Goal: Information Seeking & Learning: Check status

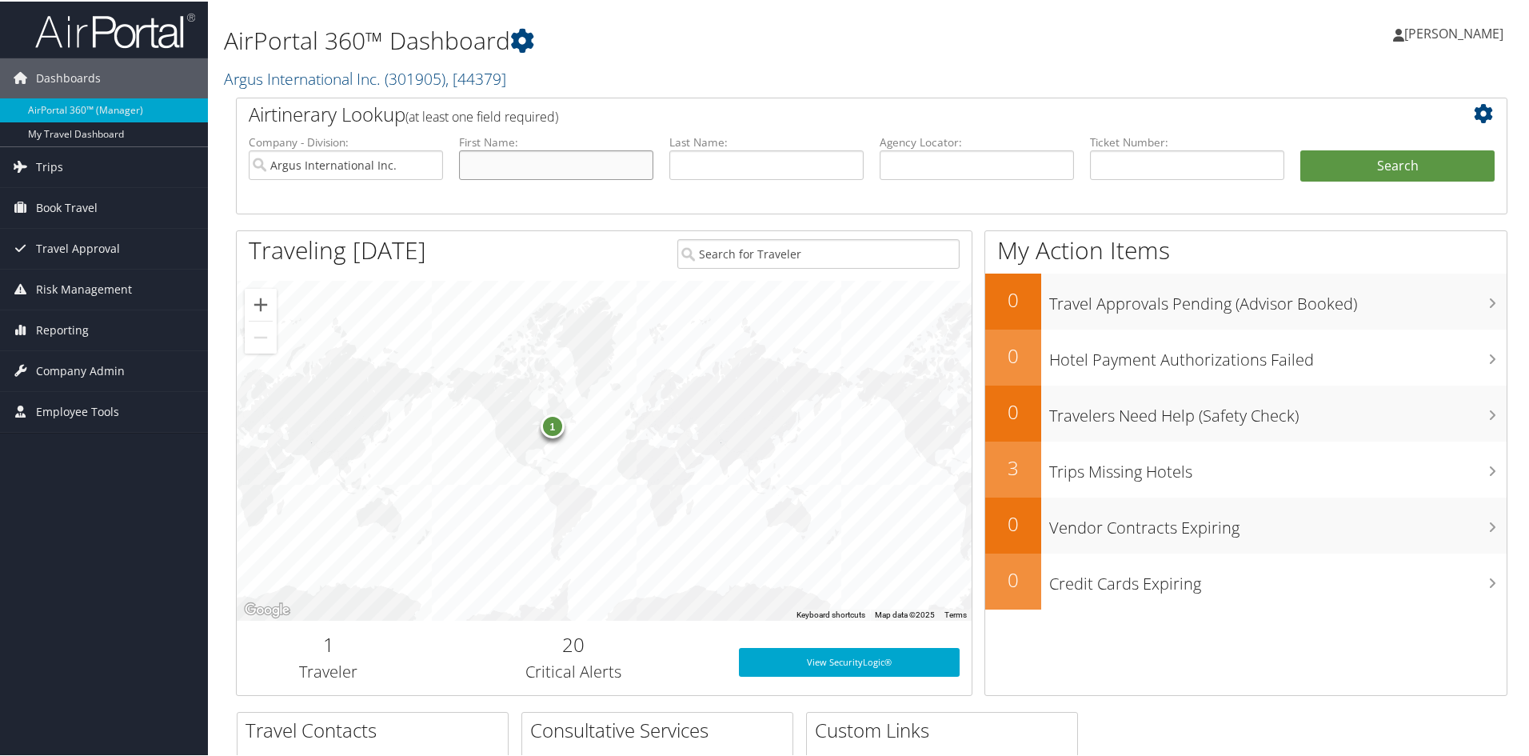
click at [509, 162] on input "text" at bounding box center [556, 164] width 194 height 30
click at [512, 160] on input "text" at bounding box center [556, 164] width 194 height 30
type input "[PERSON_NAME]"
type input "gravage"
click at [1385, 163] on button "Search" at bounding box center [1398, 165] width 194 height 32
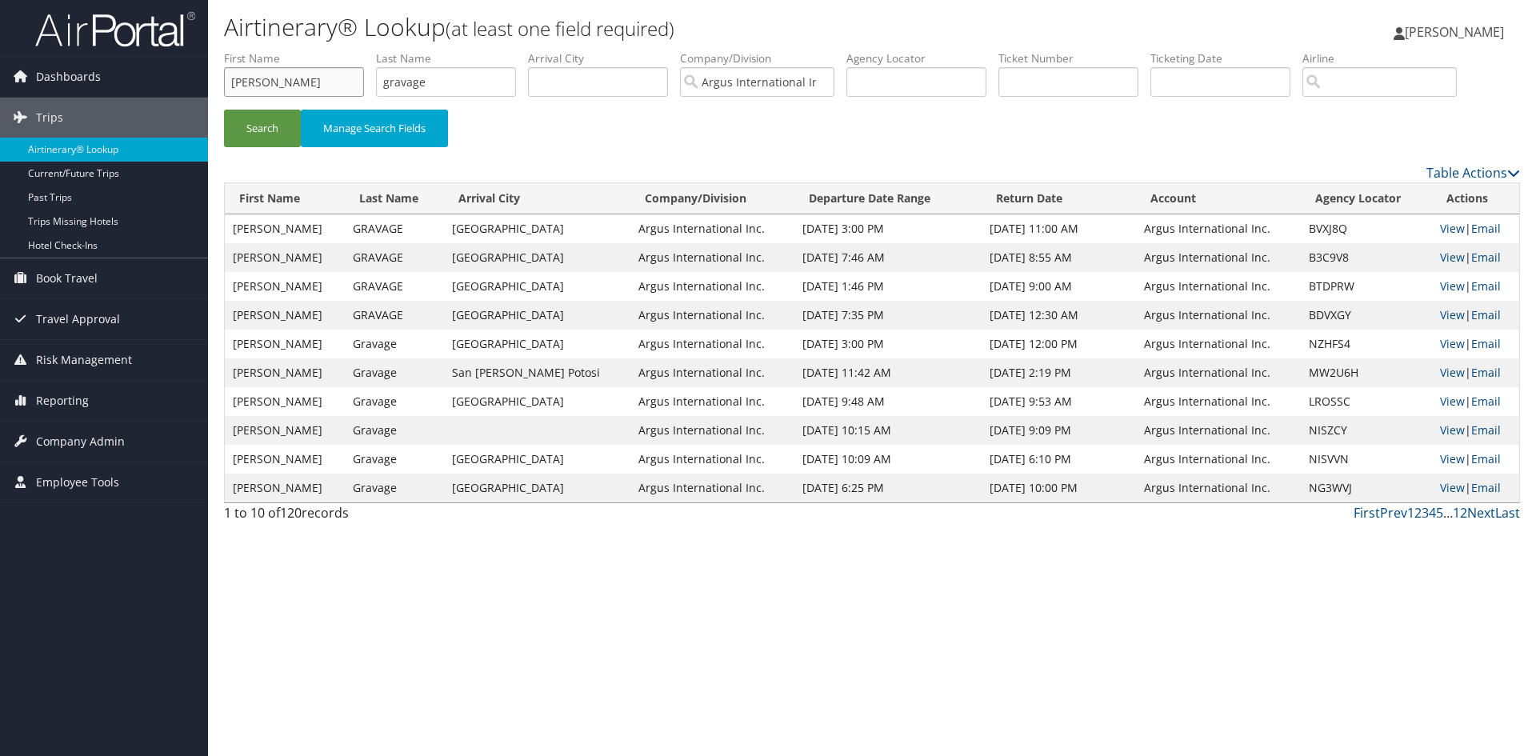
click at [241, 88] on input "[PERSON_NAME]" at bounding box center [294, 82] width 140 height 30
click at [241, 87] on input "[PERSON_NAME]" at bounding box center [294, 82] width 140 height 30
type input "r"
type input "elizabeth"
type input "schreck"
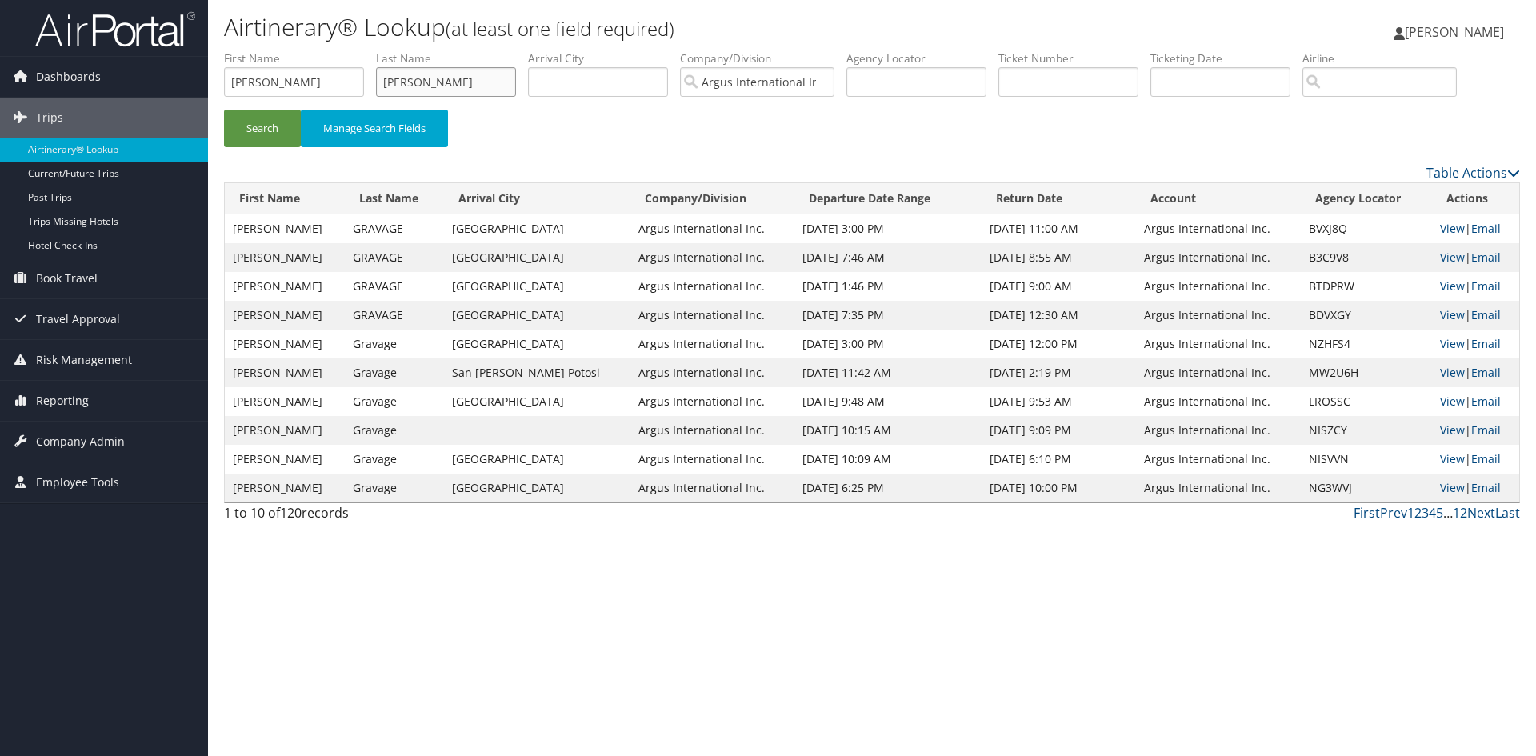
click at [224, 110] on button "Search" at bounding box center [262, 129] width 77 height 38
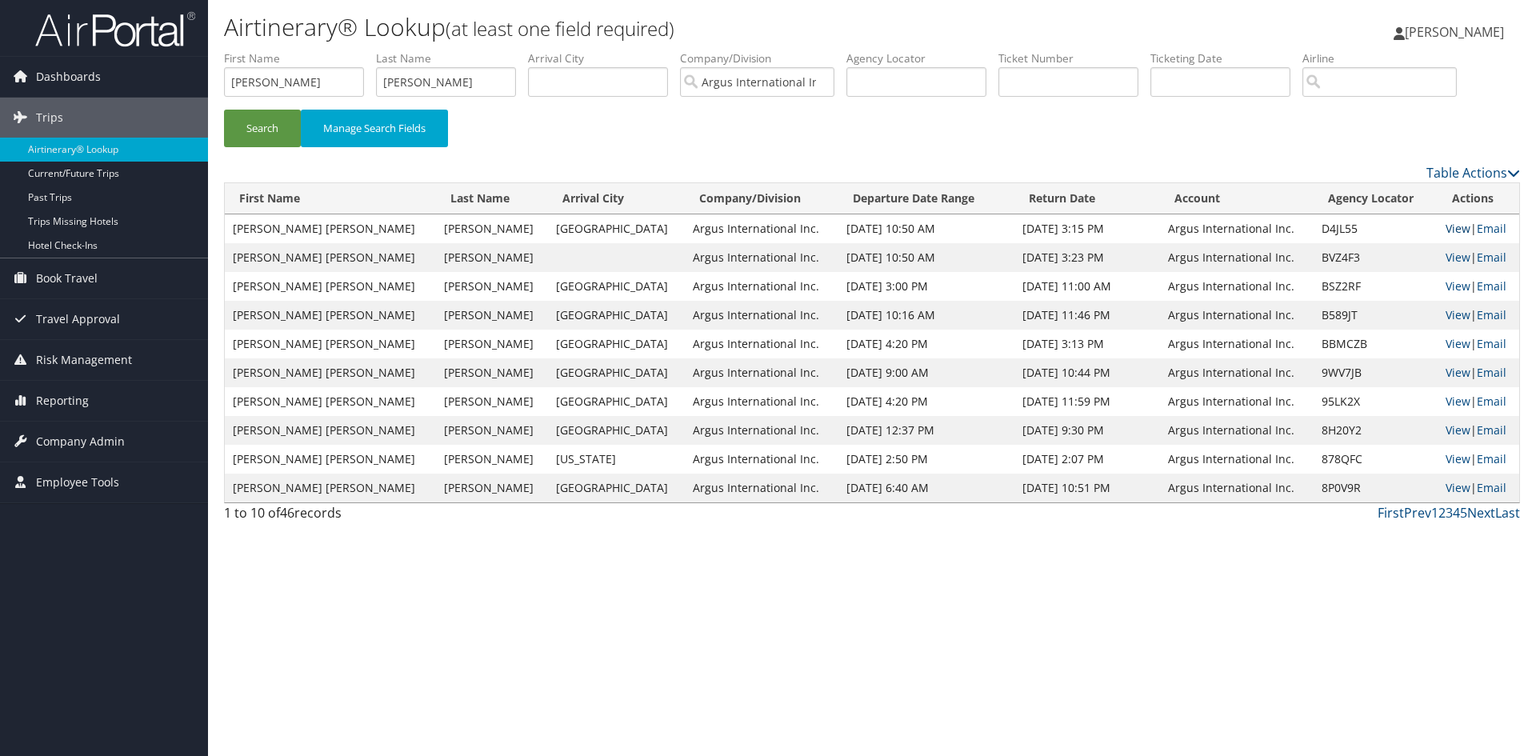
click at [1446, 229] on link "View" at bounding box center [1457, 228] width 25 height 15
click at [1445, 226] on link "View" at bounding box center [1457, 228] width 25 height 15
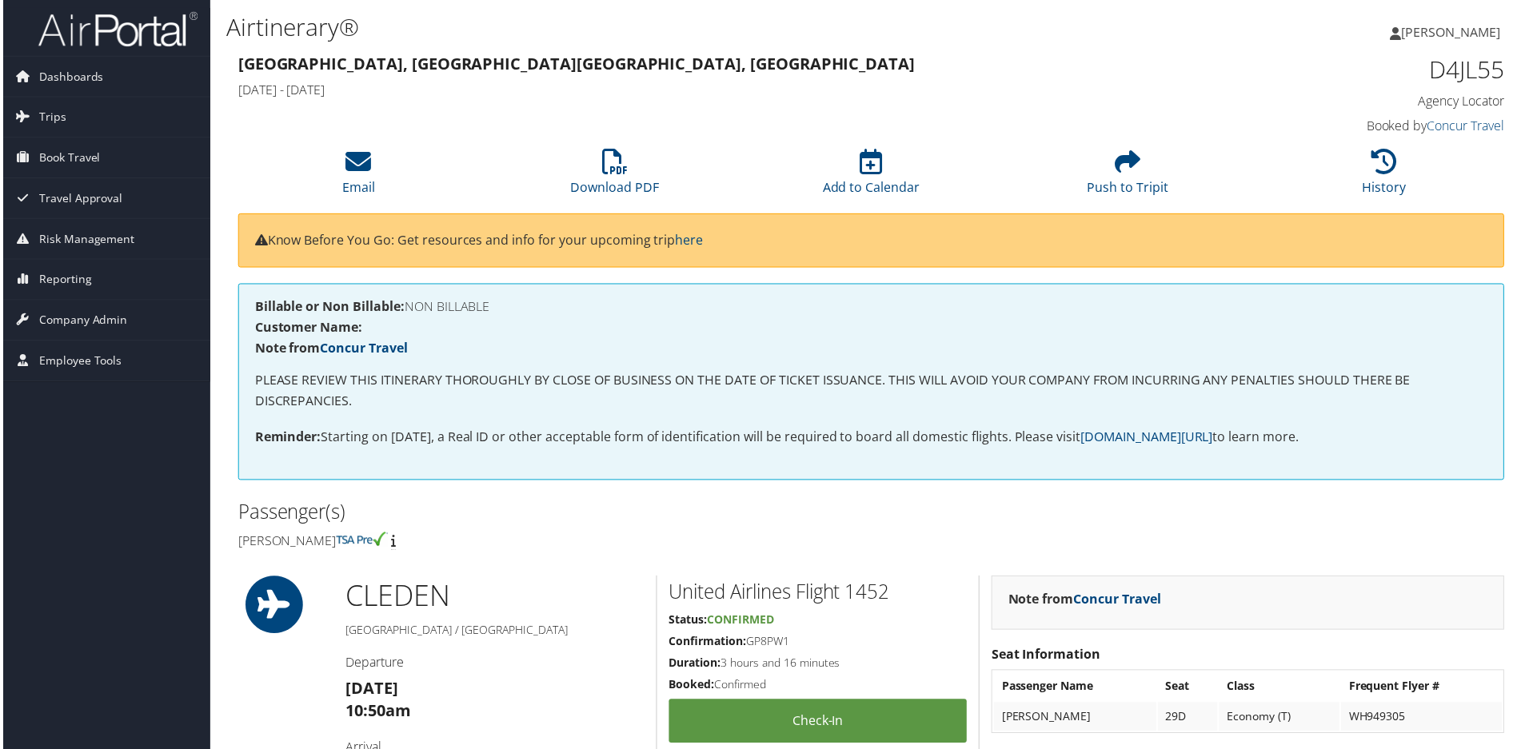
click at [1482, 31] on span "[PERSON_NAME]" at bounding box center [1454, 32] width 99 height 18
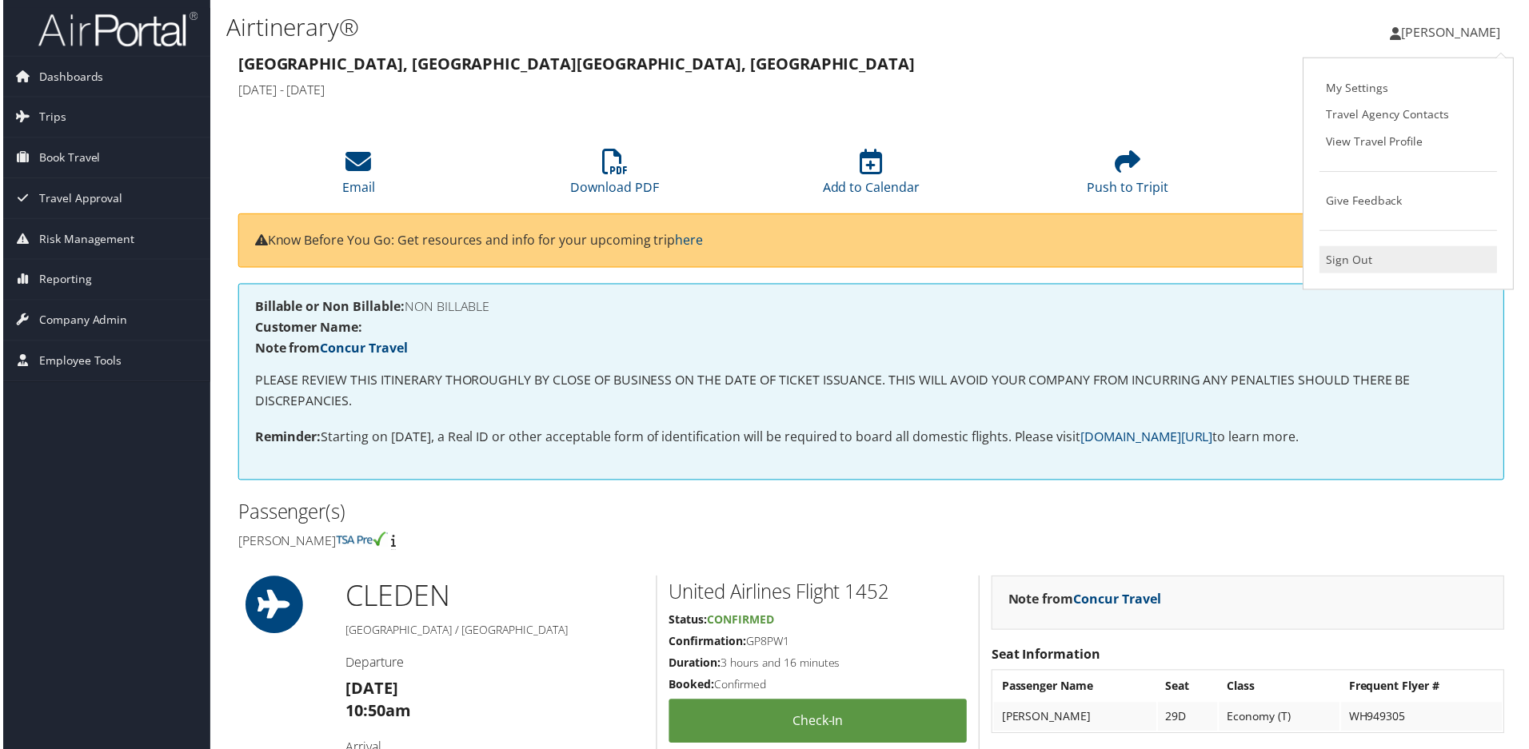
click at [1337, 262] on link "Sign Out" at bounding box center [1411, 260] width 178 height 27
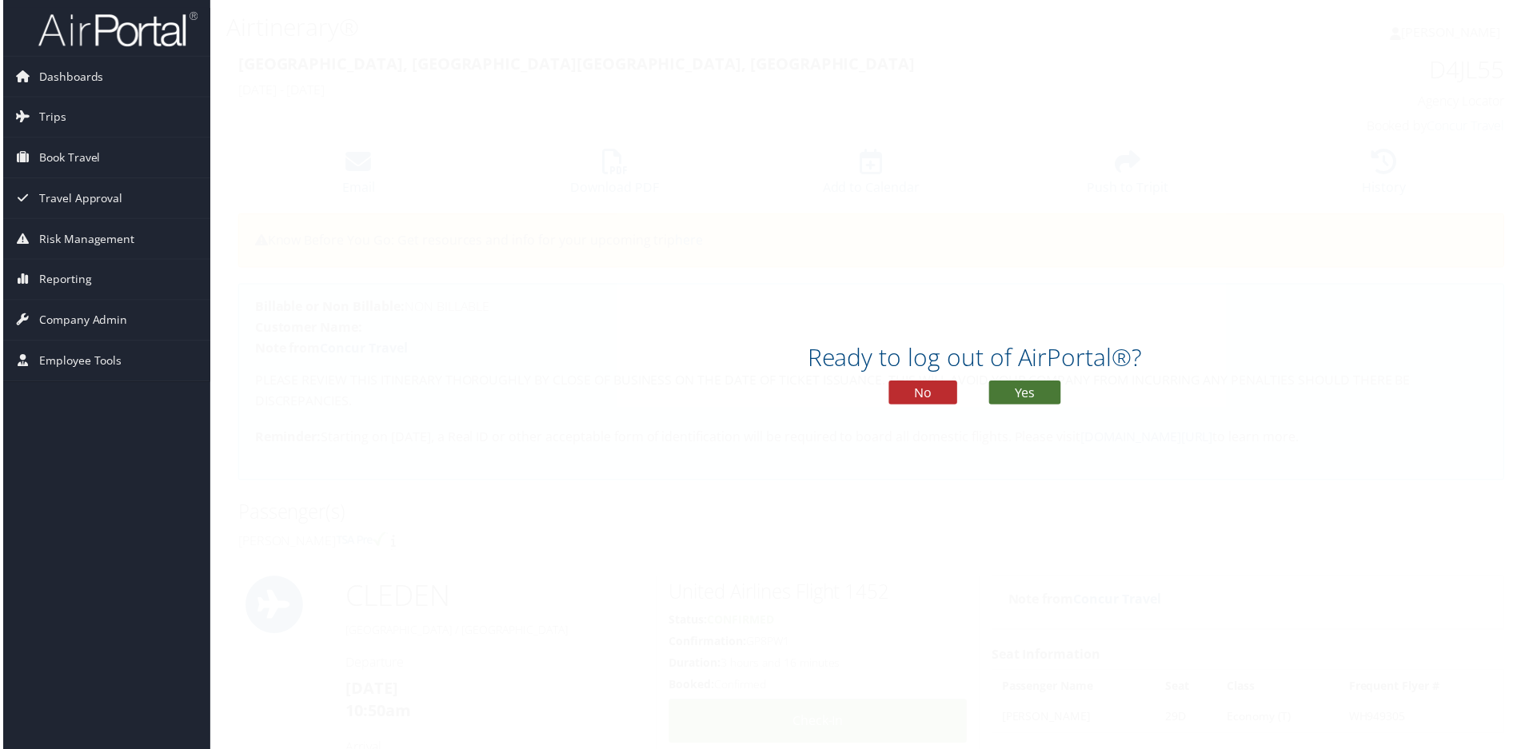
click at [1027, 398] on button "Yes" at bounding box center [1026, 394] width 72 height 24
